Goal: Browse casually

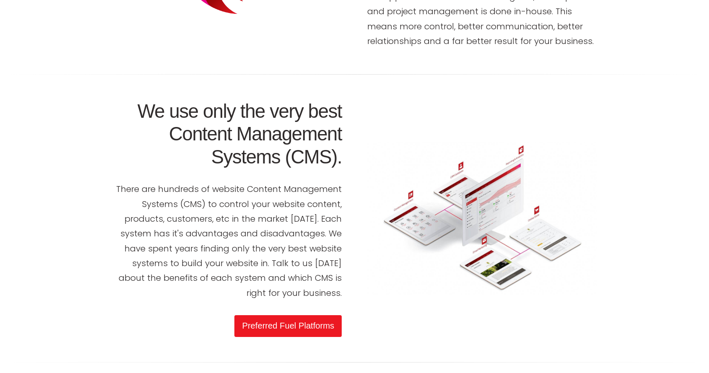
scroll to position [1526, 0]
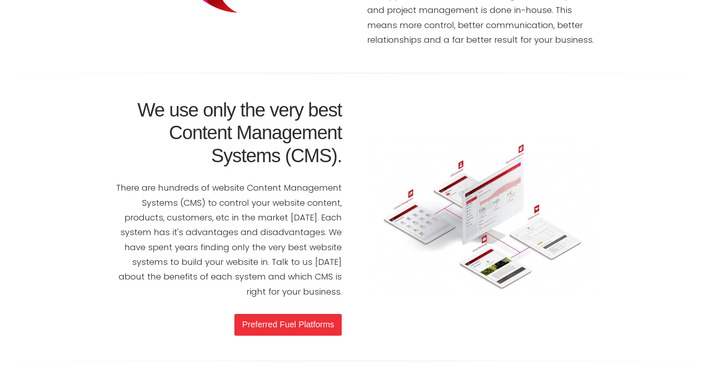
click at [287, 314] on link "Preferred Fuel Platforms" at bounding box center [287, 324] width 107 height 21
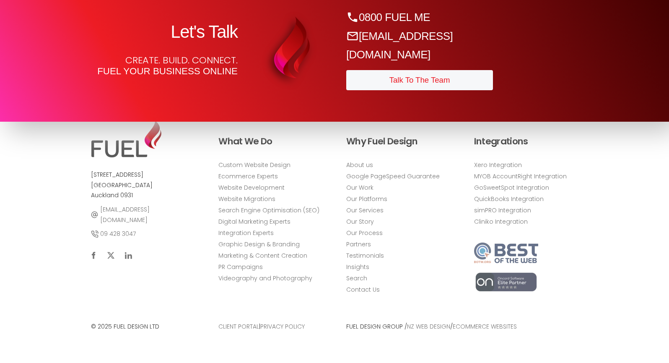
scroll to position [3830, 0]
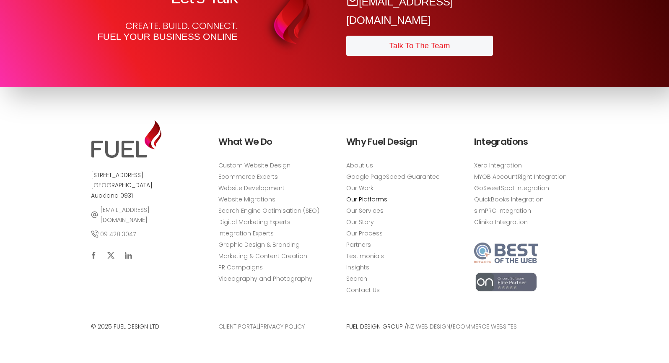
click at [377, 203] on link "Our Platforms" at bounding box center [366, 199] width 41 height 9
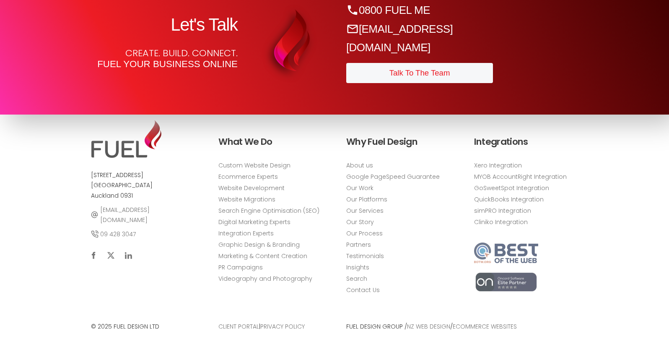
scroll to position [3803, 0]
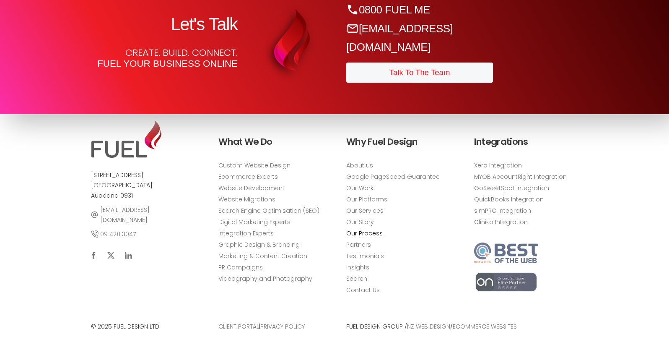
click at [364, 237] on link "Our Process" at bounding box center [364, 233] width 36 height 9
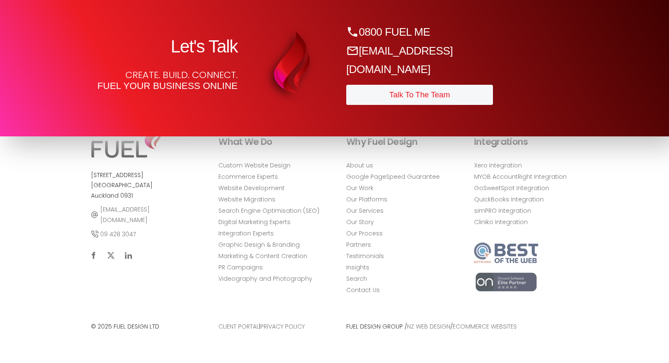
scroll to position [1655, 0]
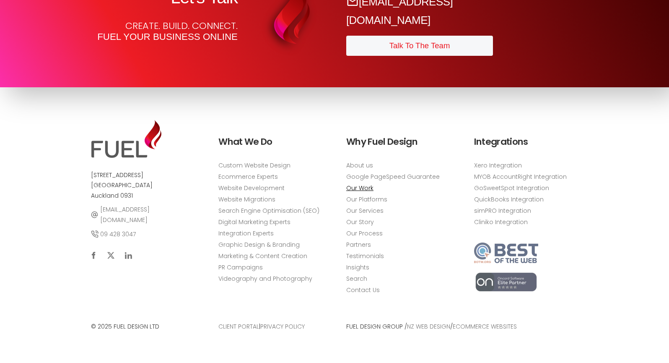
click at [363, 186] on link "Our Work" at bounding box center [359, 188] width 27 height 9
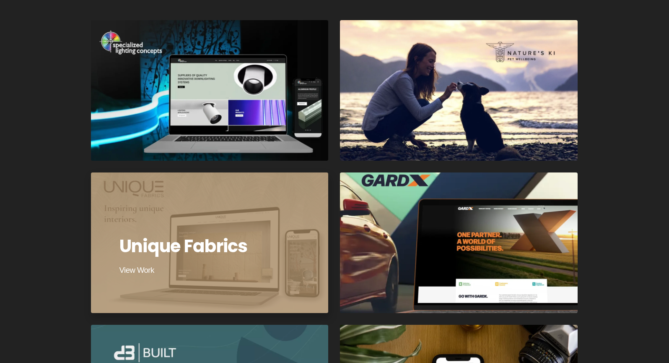
scroll to position [396, 0]
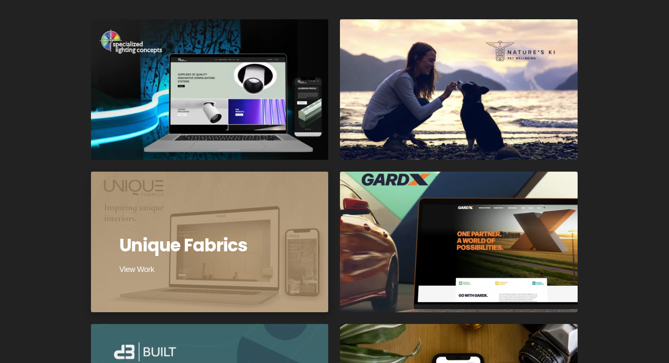
click at [171, 256] on div at bounding box center [210, 242] width 240 height 142
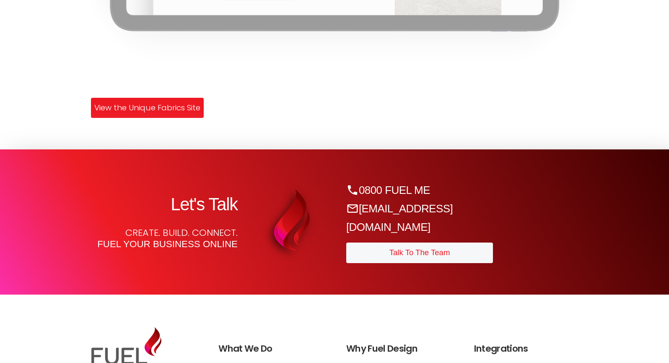
scroll to position [1928, 0]
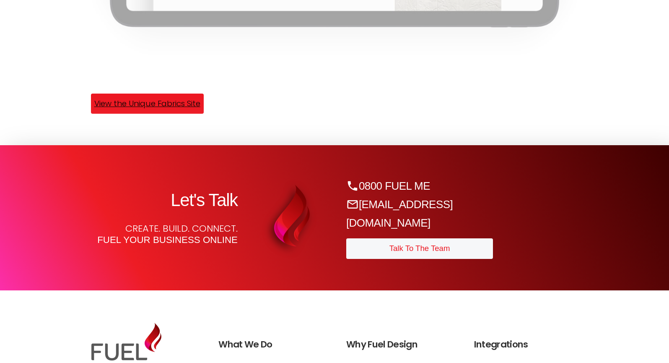
click at [150, 102] on link "View the Unique Fabrics Site" at bounding box center [147, 104] width 113 height 21
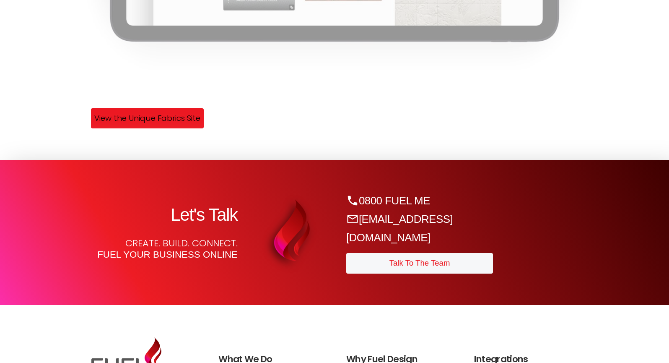
scroll to position [1913, 0]
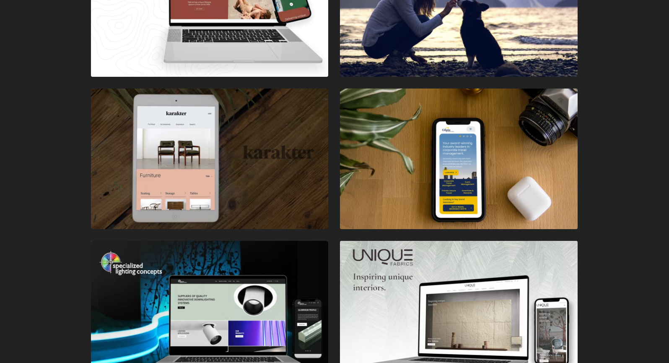
scroll to position [480, 0]
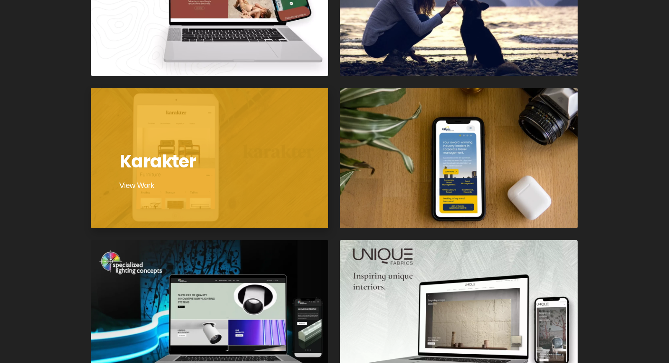
click at [202, 180] on div at bounding box center [210, 158] width 240 height 142
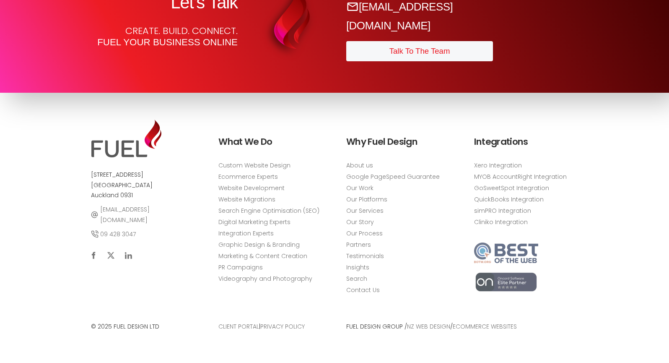
scroll to position [2603, 0]
